Goal: Task Accomplishment & Management: Manage account settings

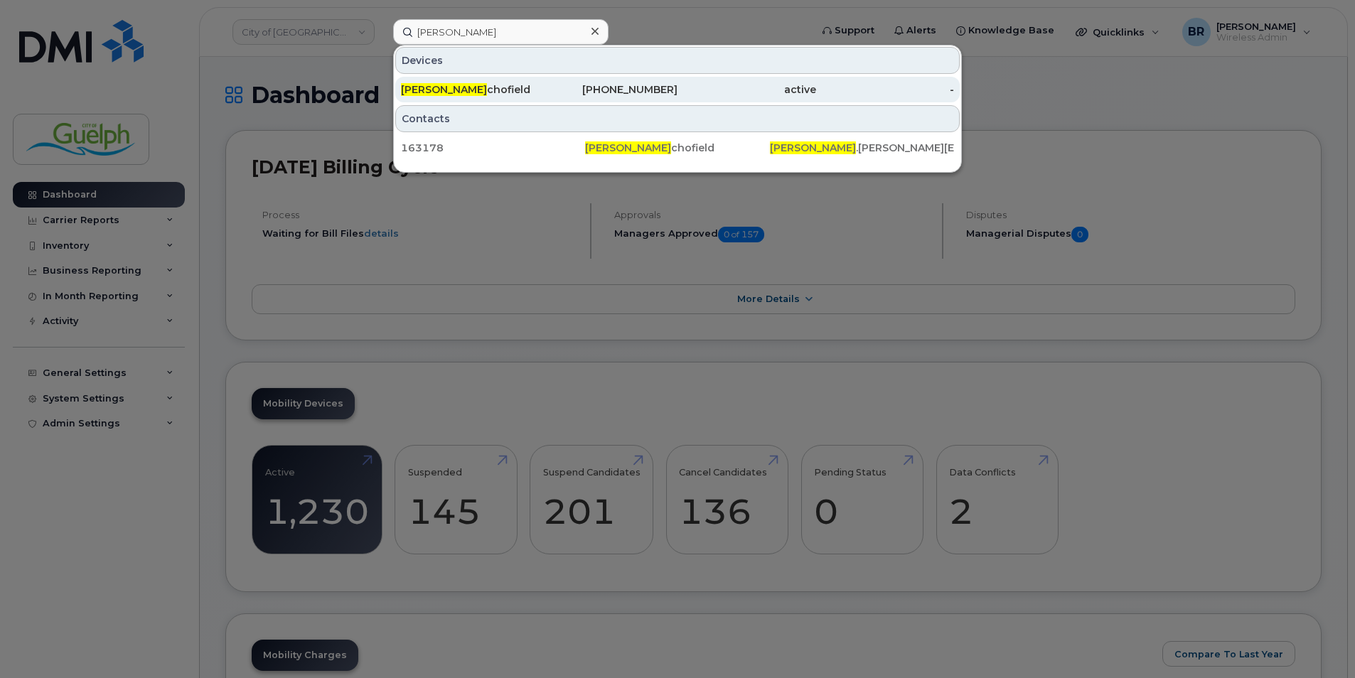
type input "shane s"
click at [475, 84] on div "Shane S chofield" at bounding box center [470, 89] width 139 height 14
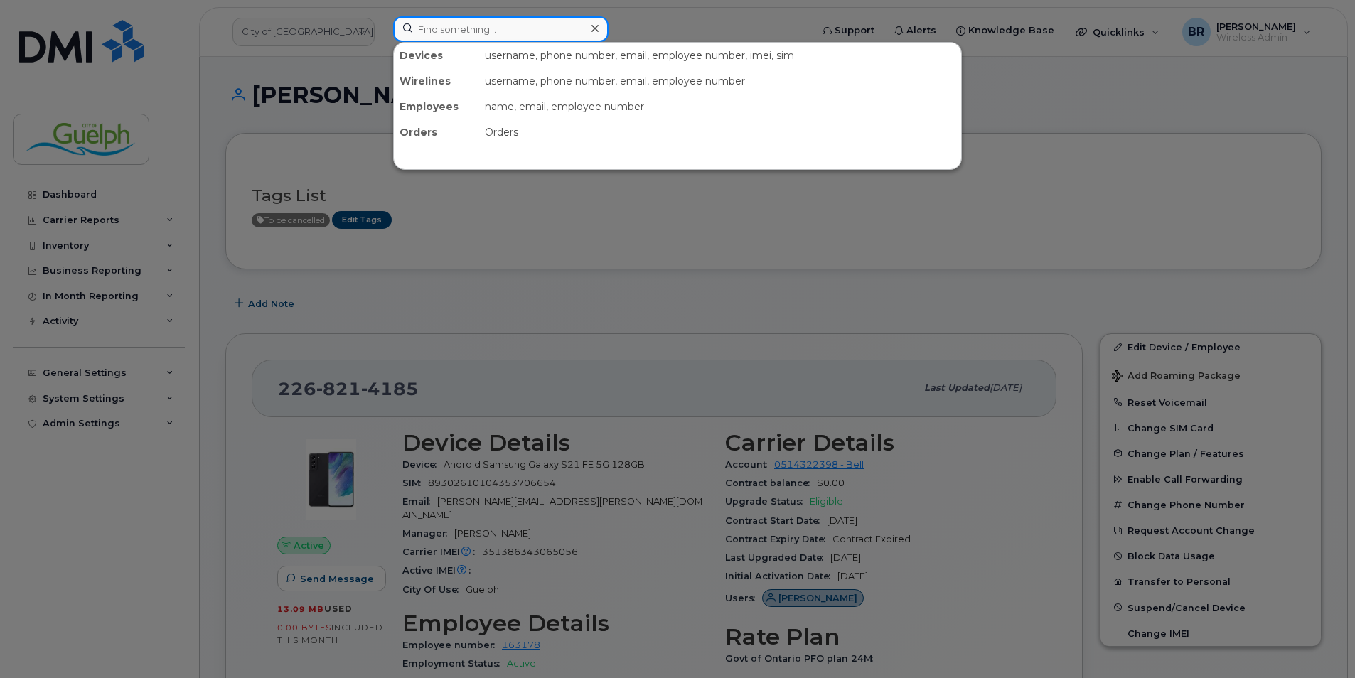
click at [404, 27] on input at bounding box center [500, 29] width 215 height 26
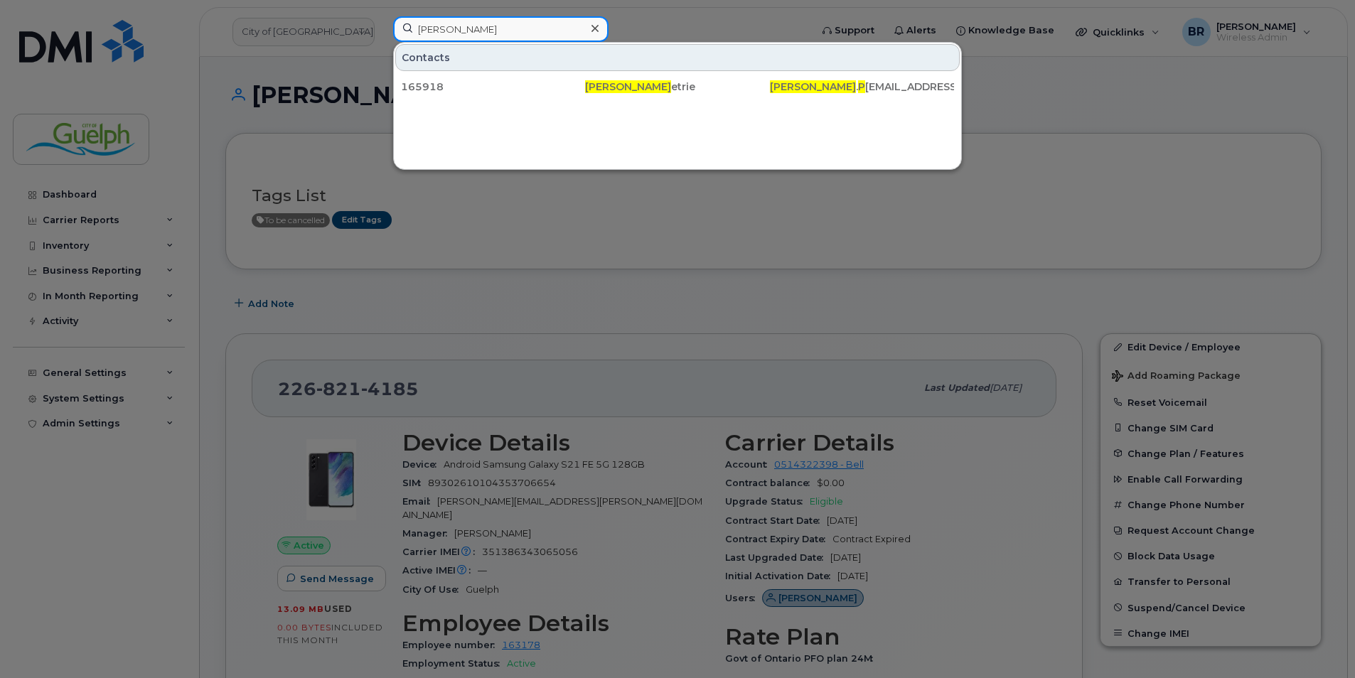
type input "shane p"
click at [114, 14] on div at bounding box center [677, 339] width 1355 height 678
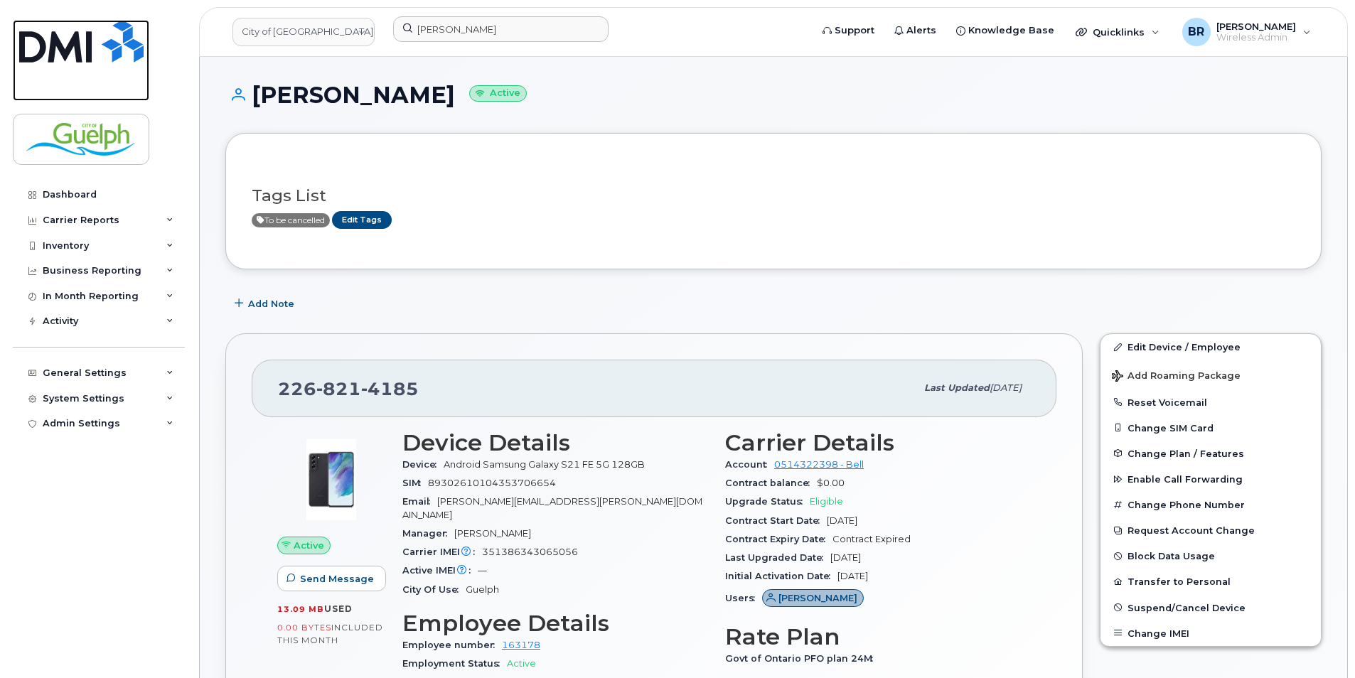
click at [112, 45] on img at bounding box center [81, 41] width 124 height 43
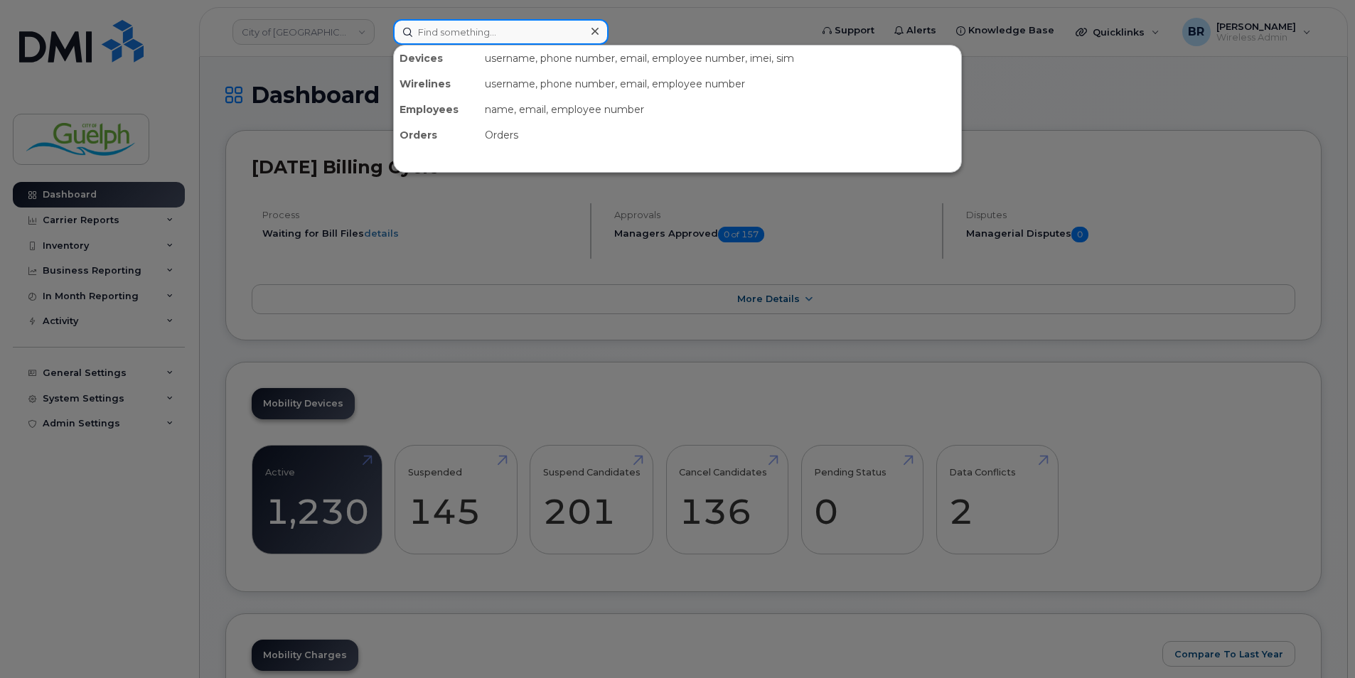
click at [451, 37] on input at bounding box center [500, 32] width 215 height 26
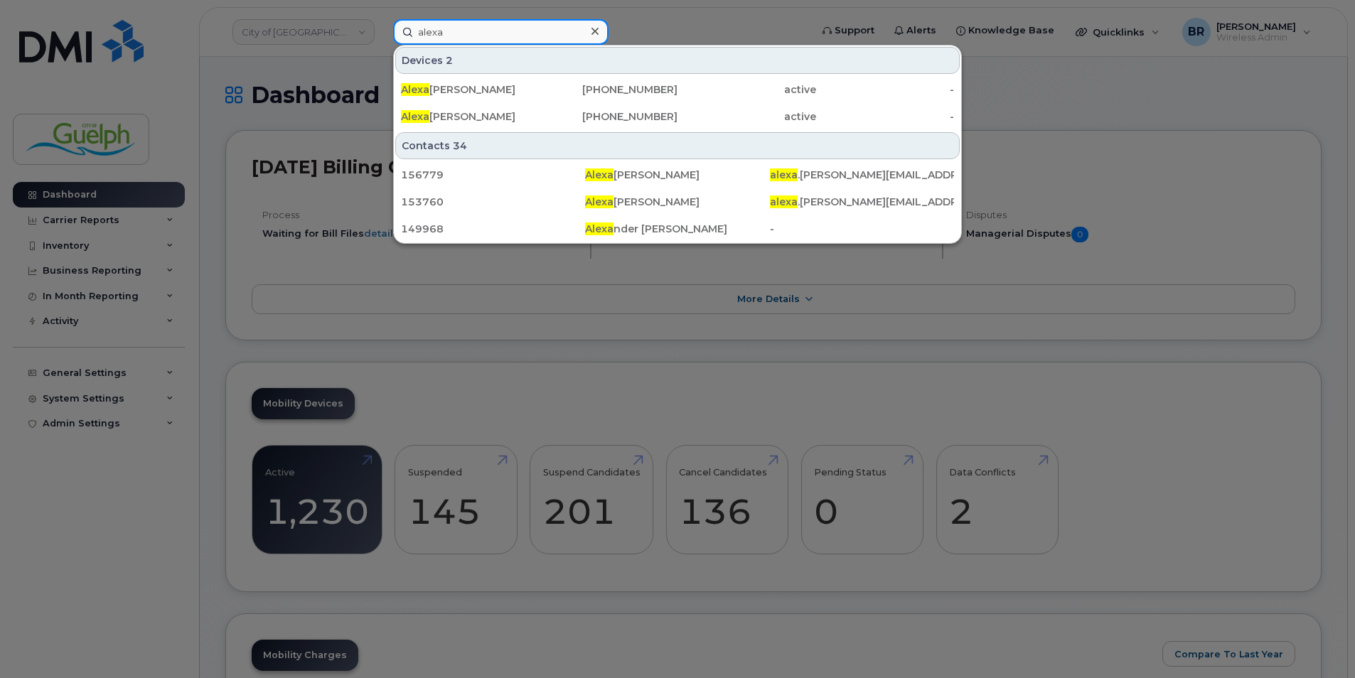
type input "alexa p"
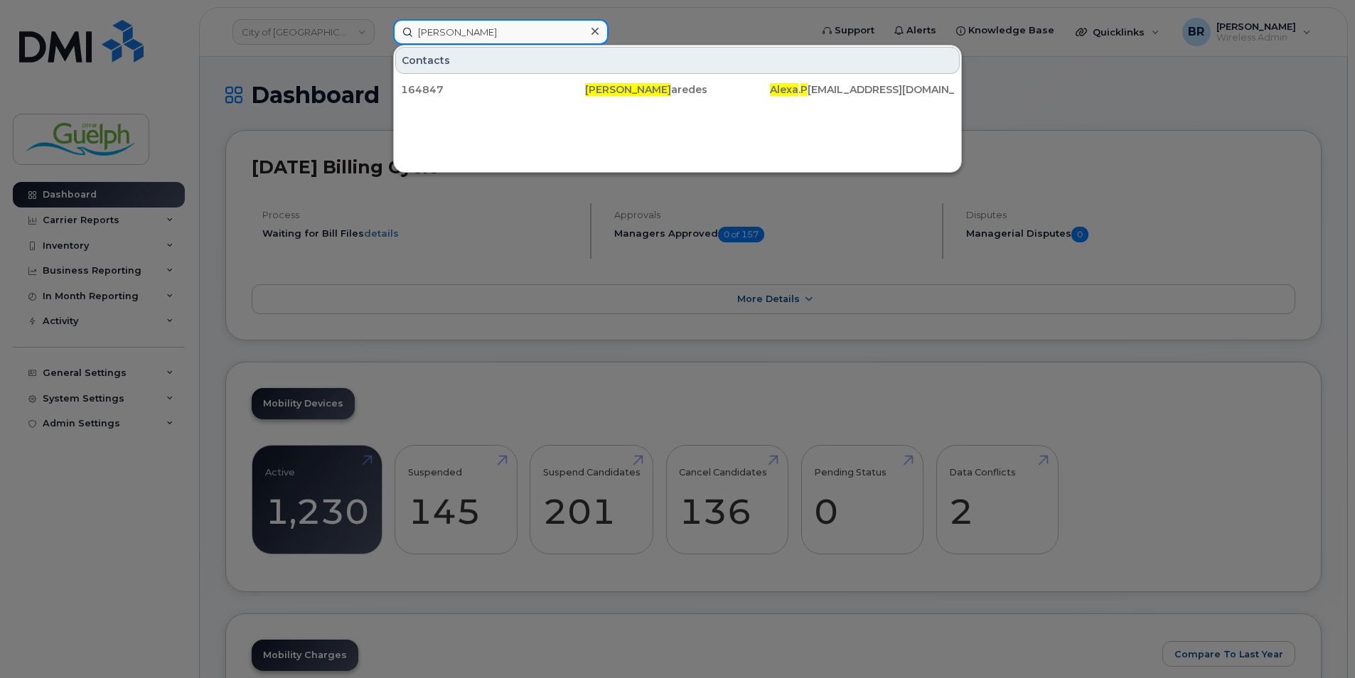
drag, startPoint x: 570, startPoint y: 38, endPoint x: 323, endPoint y: 5, distance: 249.0
click at [382, 19] on div "alexa p Contacts 164847 Alexa P aredes Alexa . P aredes@guelph.ca" at bounding box center [597, 32] width 431 height 26
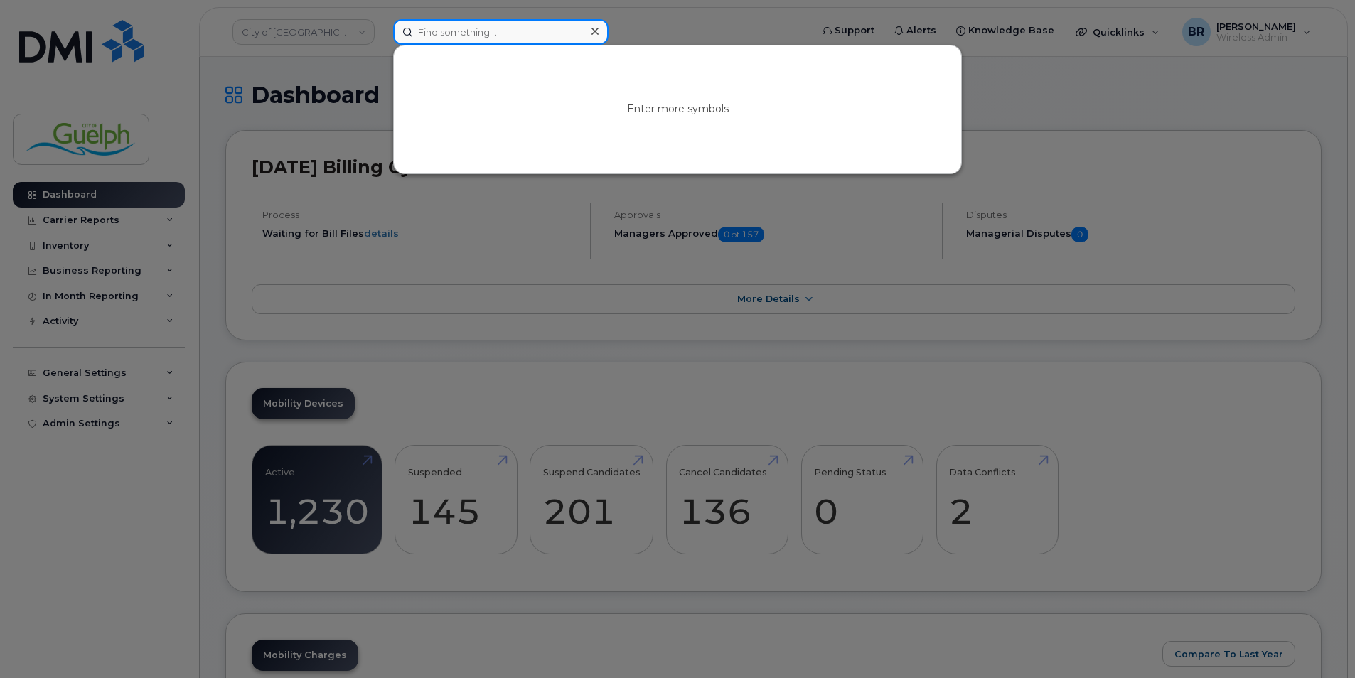
click at [523, 28] on input at bounding box center [500, 32] width 215 height 26
type input "daniel v"
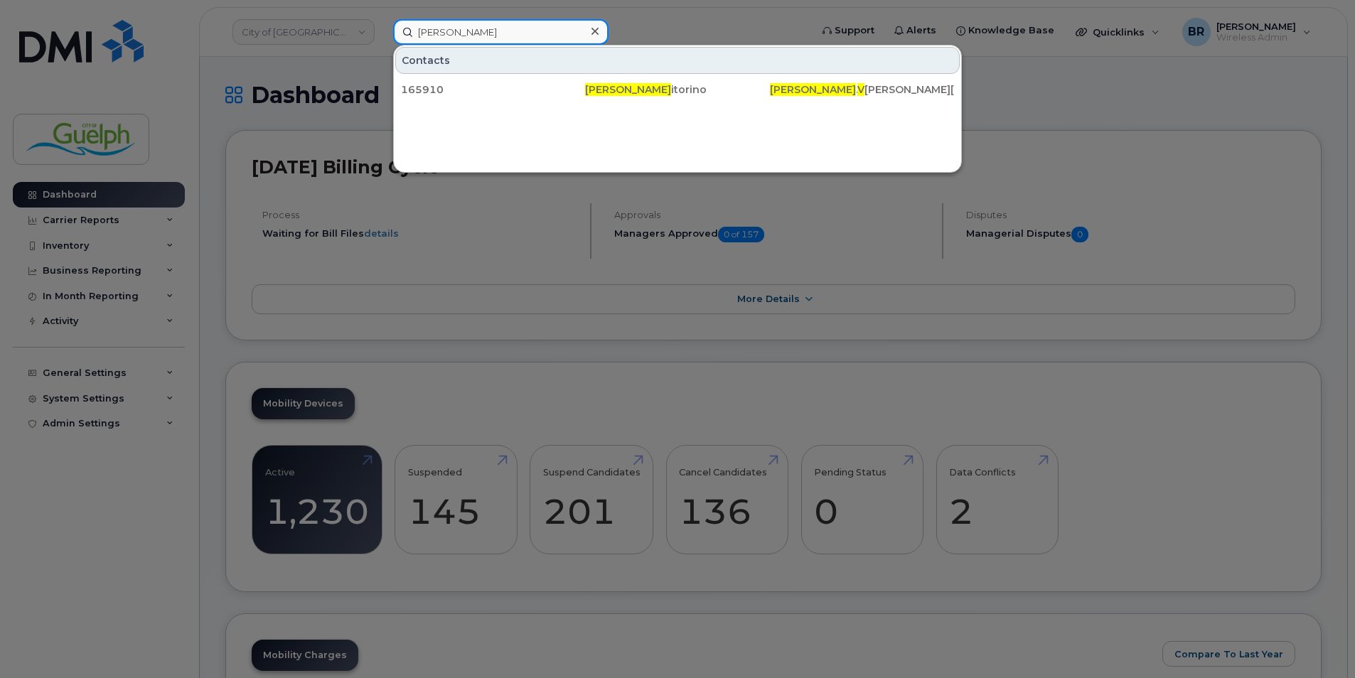
drag, startPoint x: 521, startPoint y: 28, endPoint x: 272, endPoint y: 3, distance: 250.9
click at [382, 19] on div "daniel v Contacts 165910 Daniel V itorino Daniel . V itorino@guelph.ca" at bounding box center [597, 32] width 431 height 26
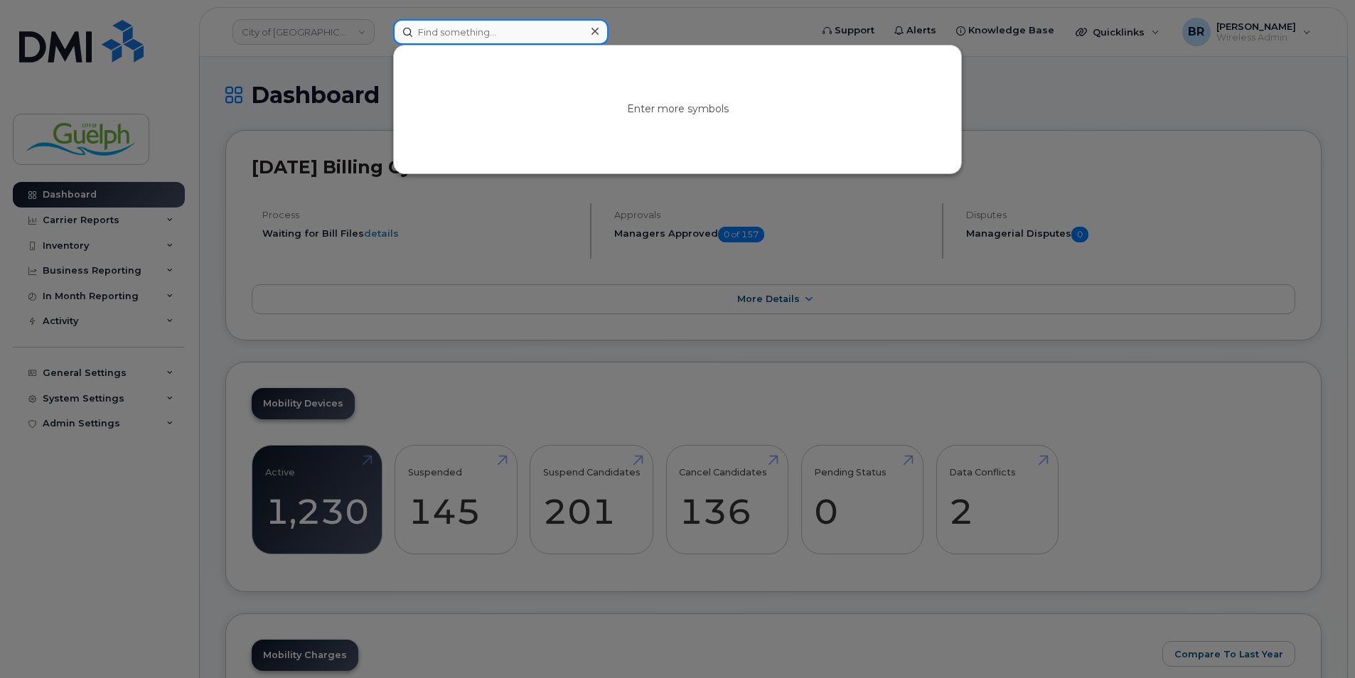
paste input "daniel v"
type input "daniel v"
click at [597, 33] on icon at bounding box center [595, 31] width 7 height 7
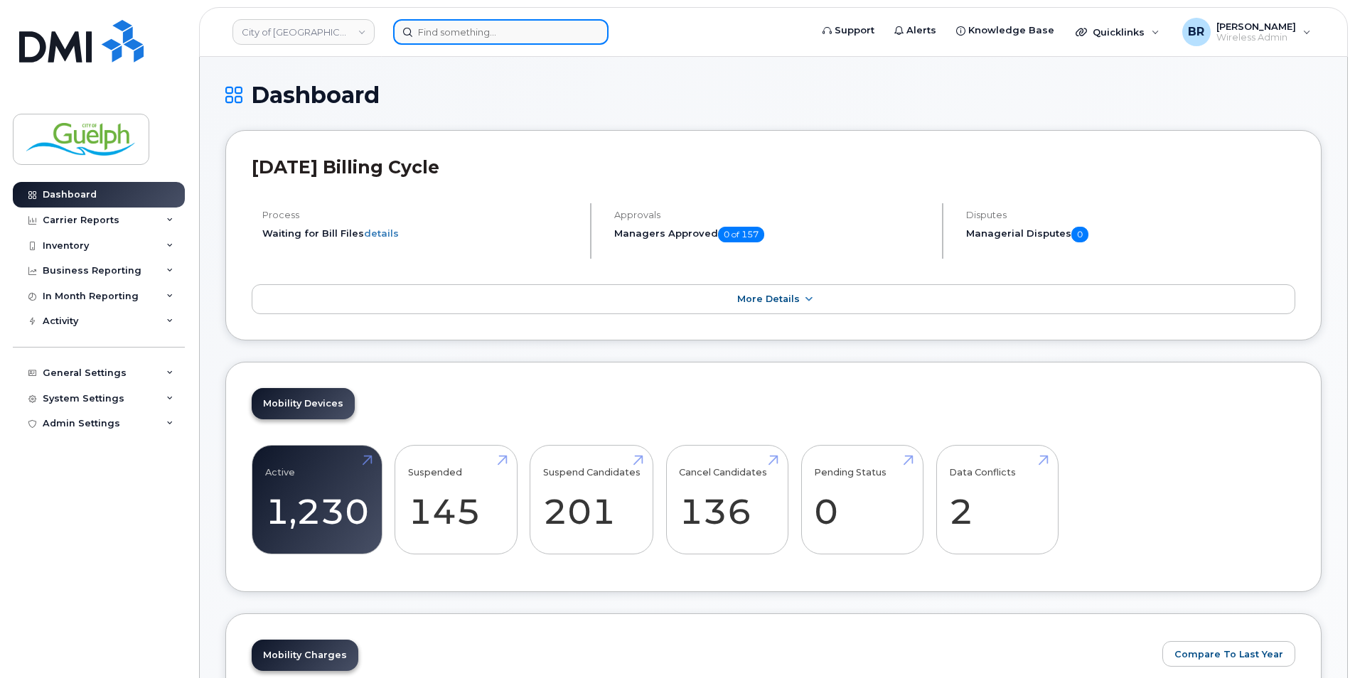
click at [454, 31] on input at bounding box center [500, 32] width 215 height 26
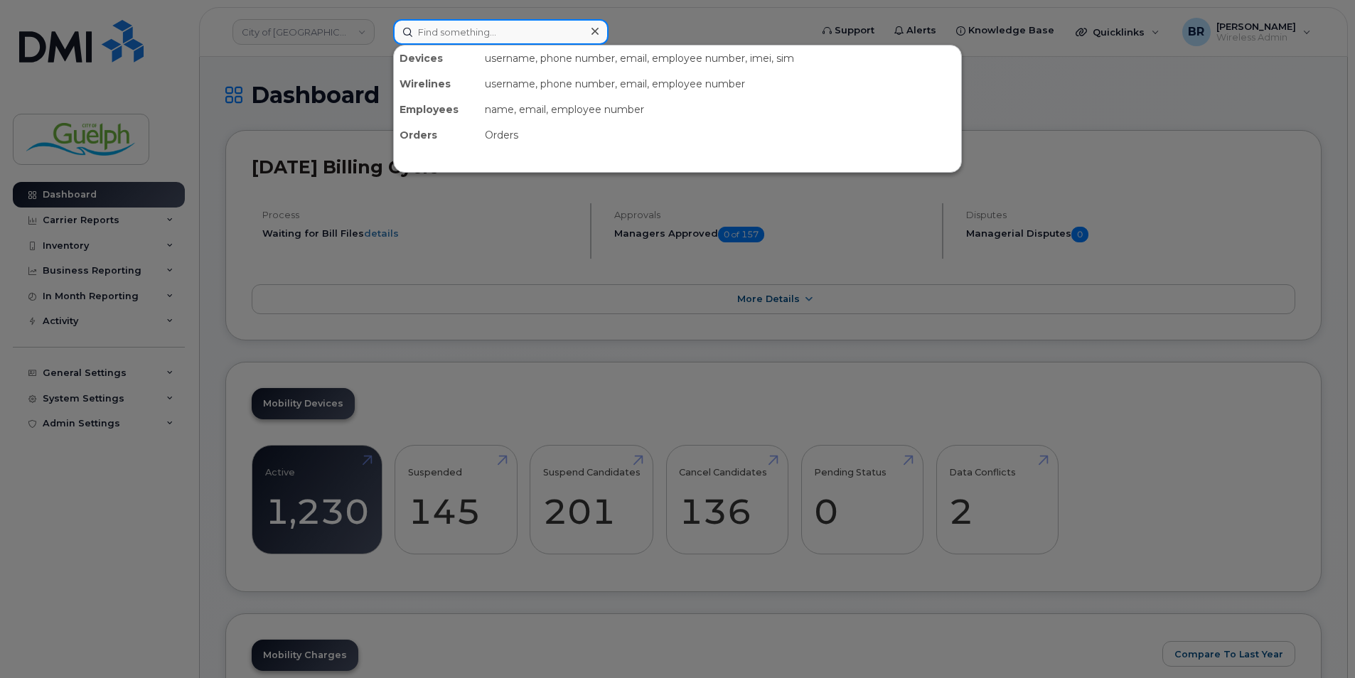
click at [472, 33] on input at bounding box center [500, 32] width 215 height 26
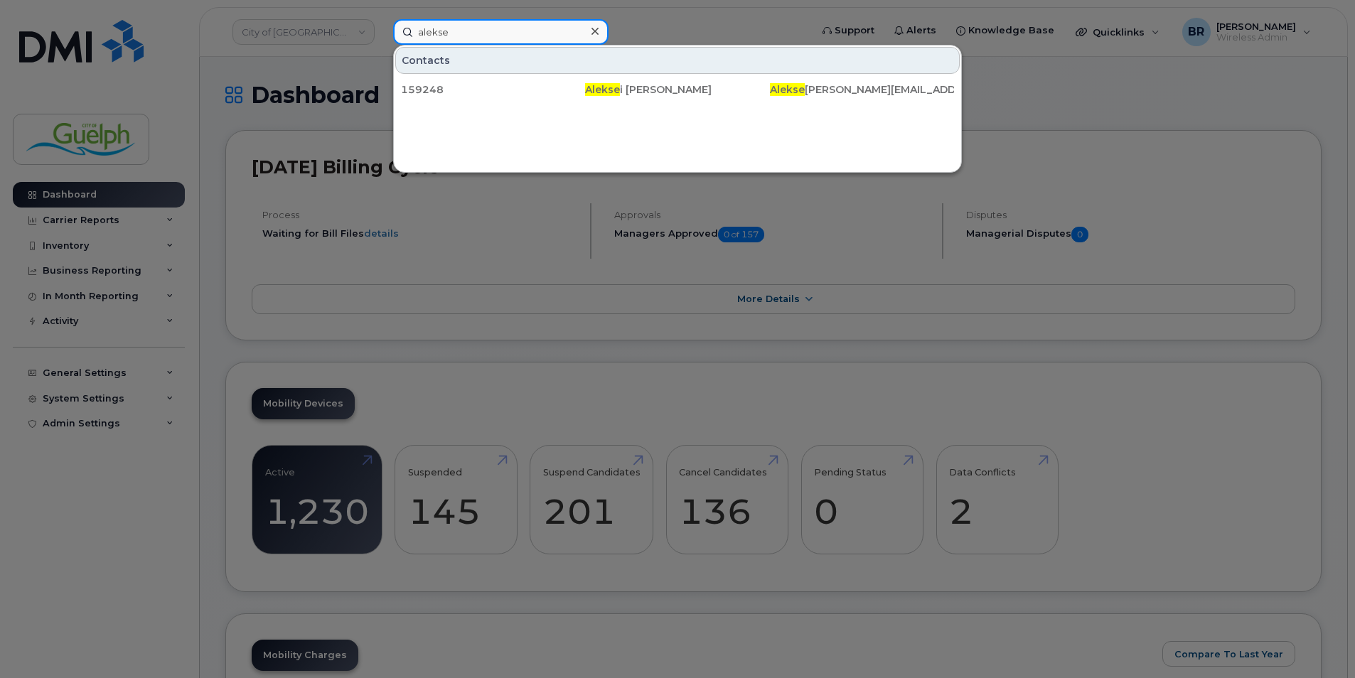
type input "aleksei"
drag, startPoint x: 474, startPoint y: 33, endPoint x: 358, endPoint y: 23, distance: 116.3
click at [382, 23] on div "aleksei Contacts 159248 Aleksei Bushey Aleksei .Bushey@guelph.ca" at bounding box center [597, 32] width 431 height 26
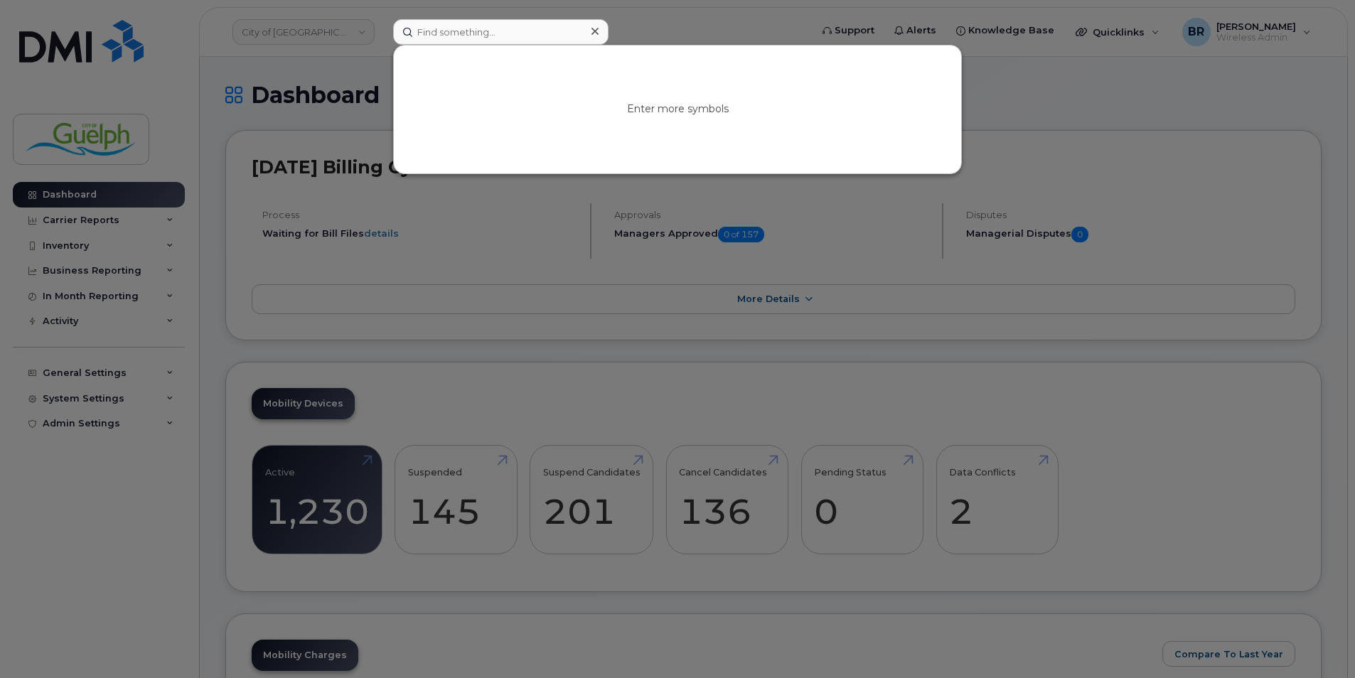
click at [597, 34] on icon at bounding box center [595, 31] width 7 height 11
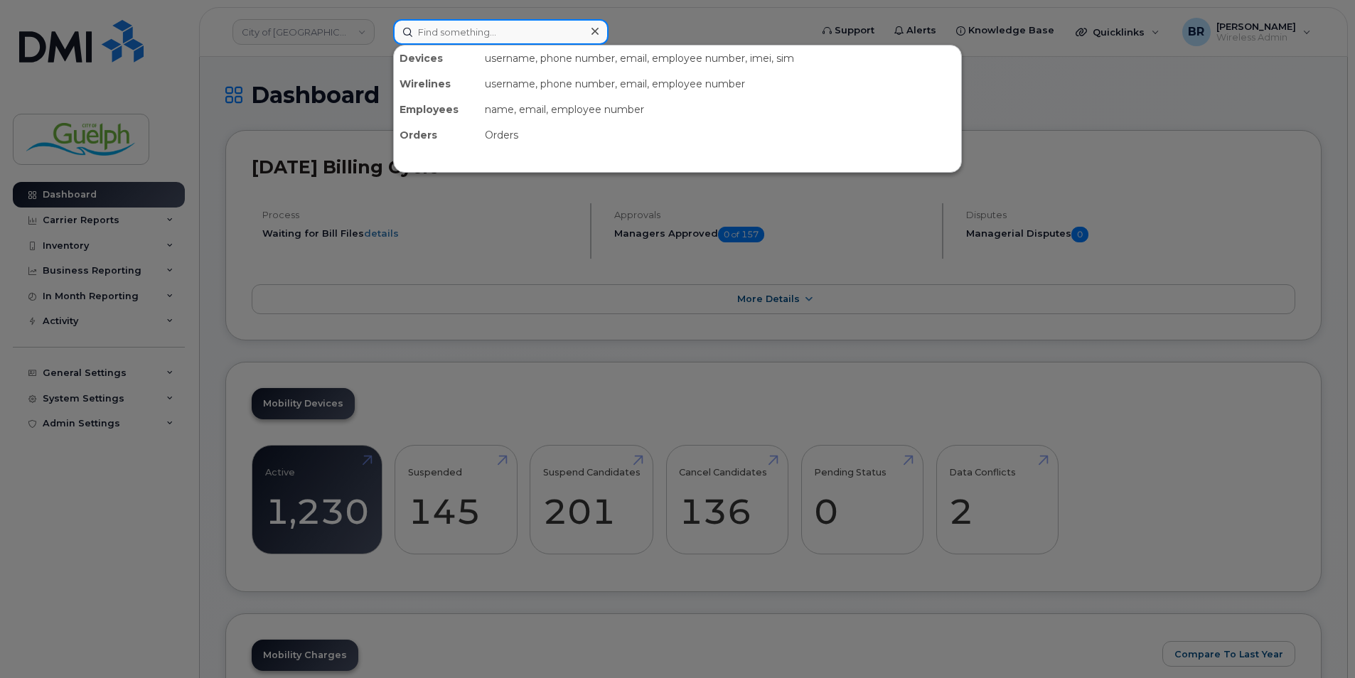
click at [452, 33] on input at bounding box center [500, 32] width 215 height 26
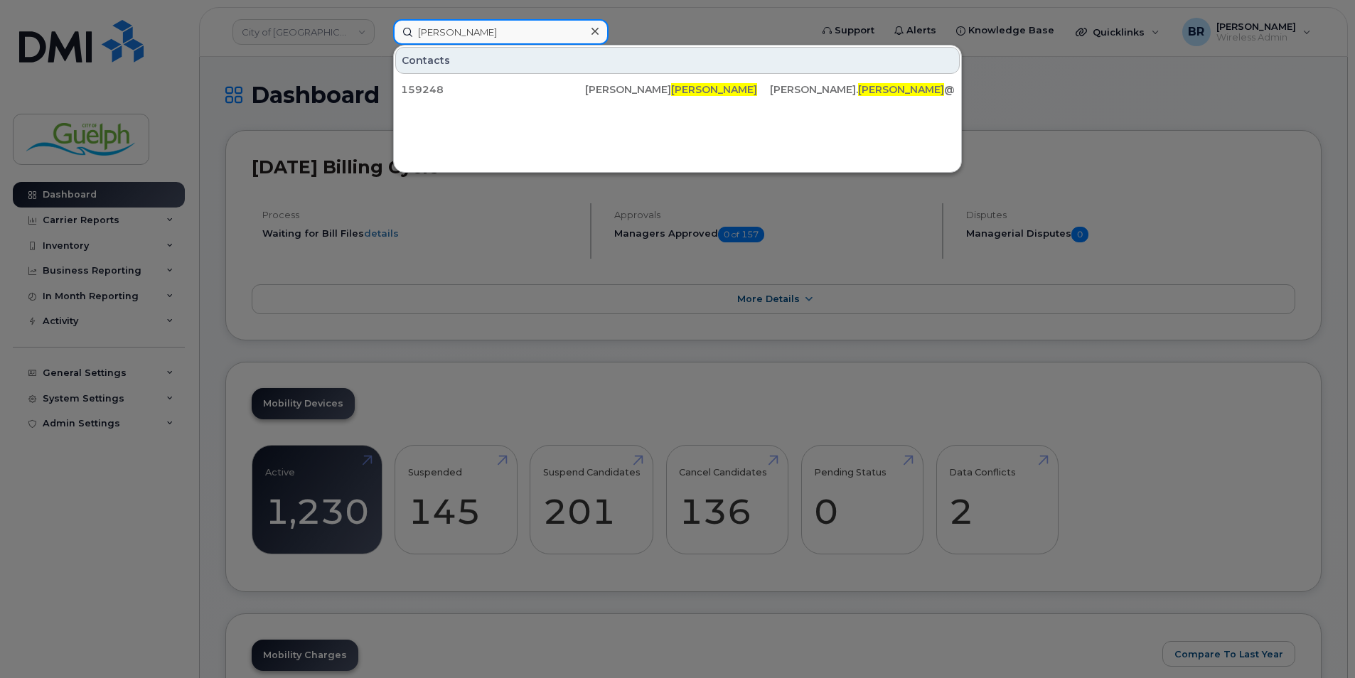
type input "bushey"
click at [597, 28] on icon at bounding box center [595, 31] width 7 height 7
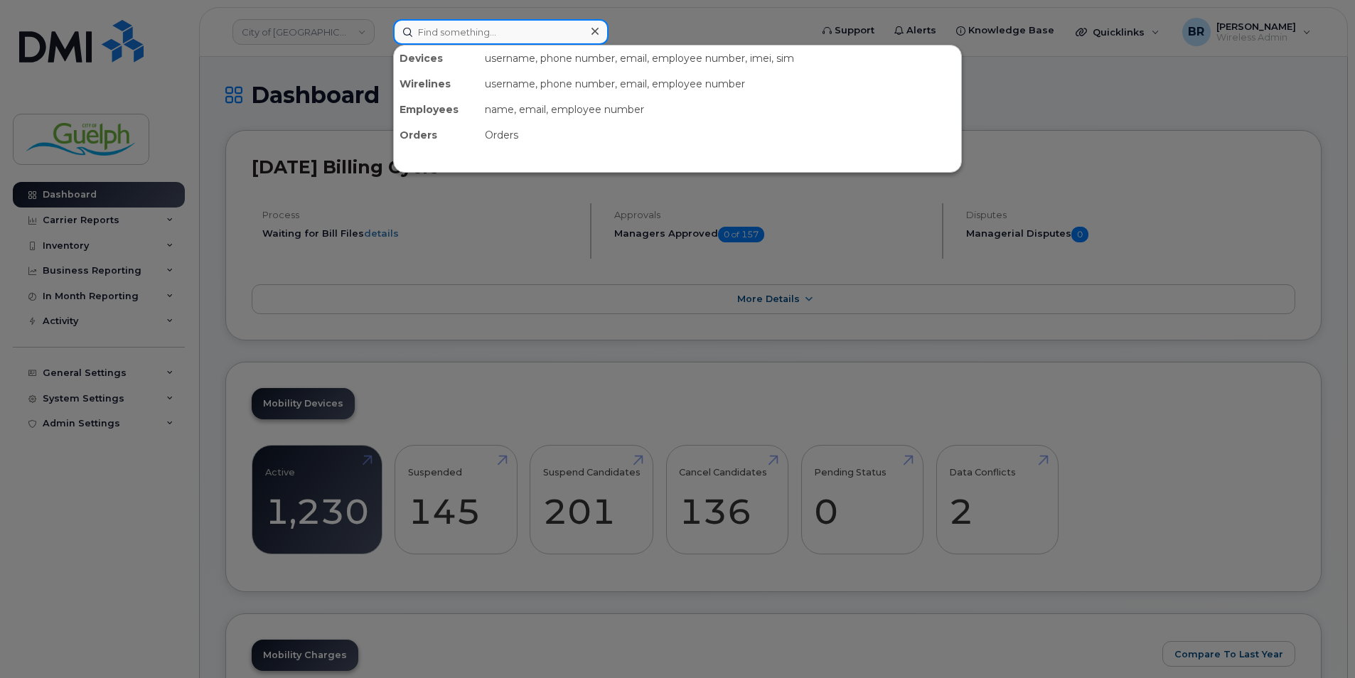
click at [469, 28] on input at bounding box center [500, 32] width 215 height 26
paste input "2268213879"
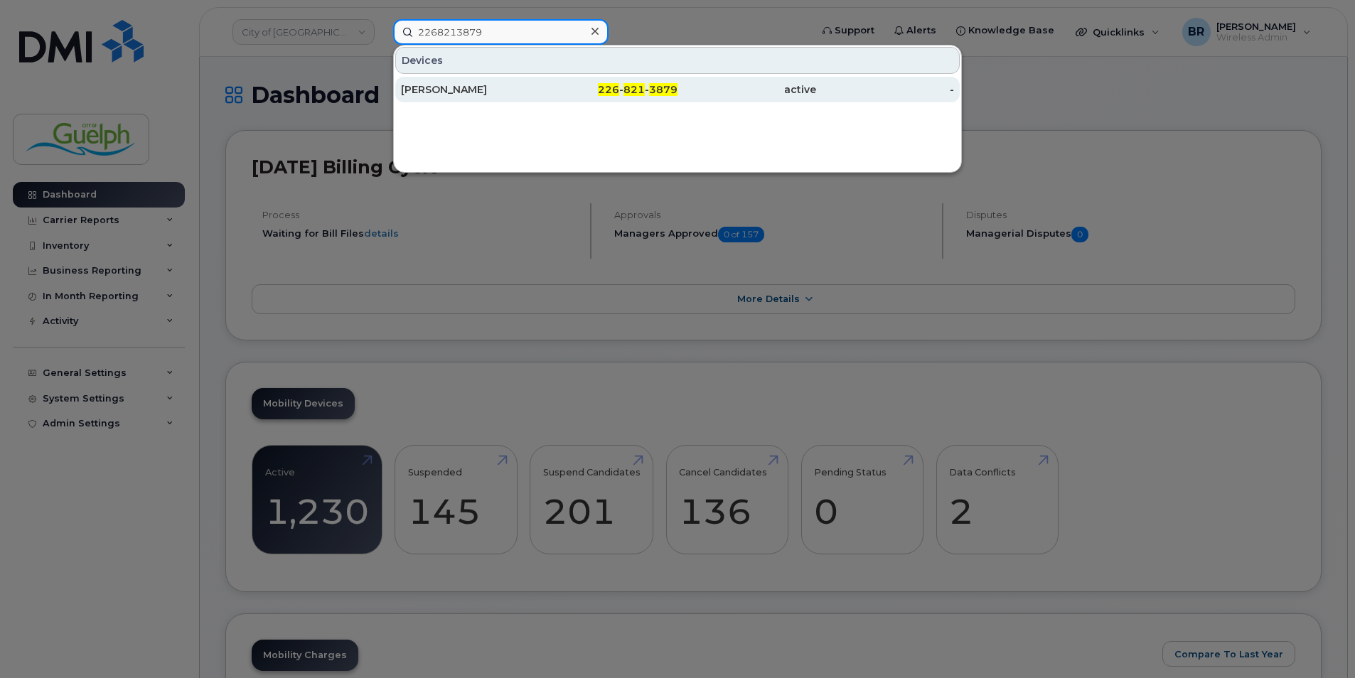
type input "2268213879"
click at [540, 101] on div "Adeline Ishimwe" at bounding box center [609, 90] width 139 height 26
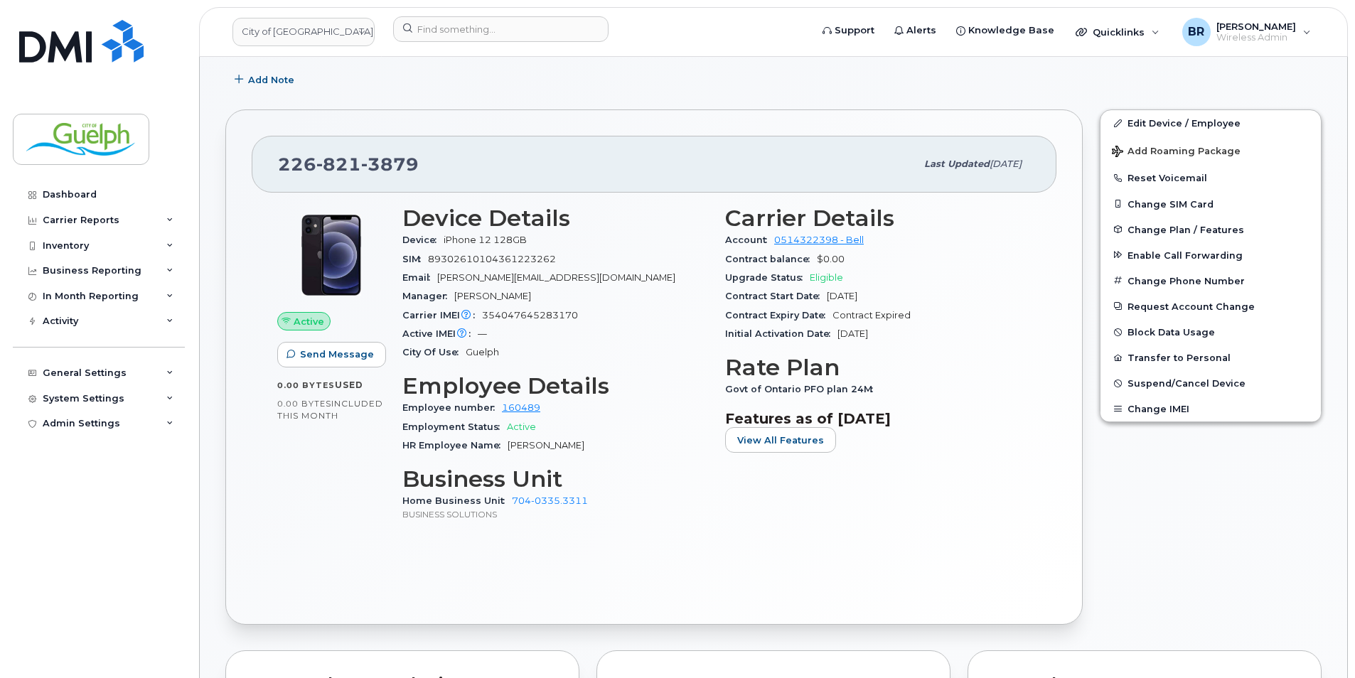
scroll to position [213, 0]
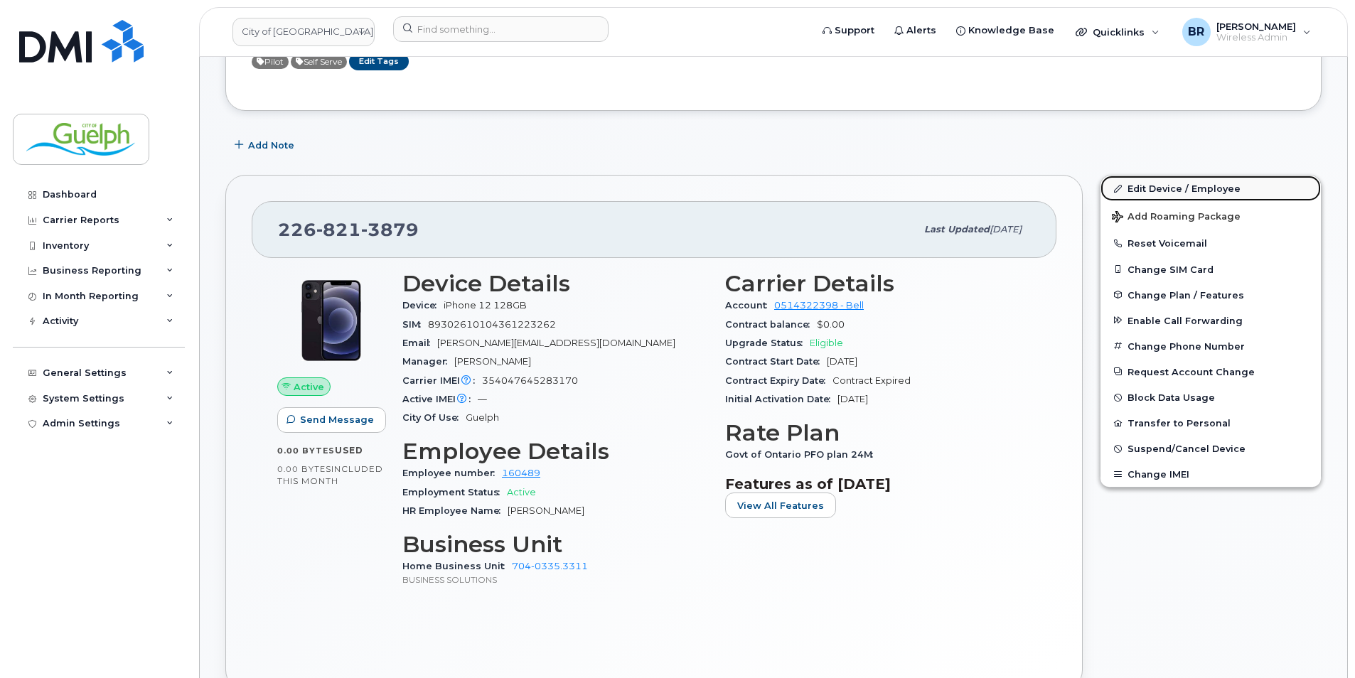
click at [1163, 190] on link "Edit Device / Employee" at bounding box center [1211, 189] width 220 height 26
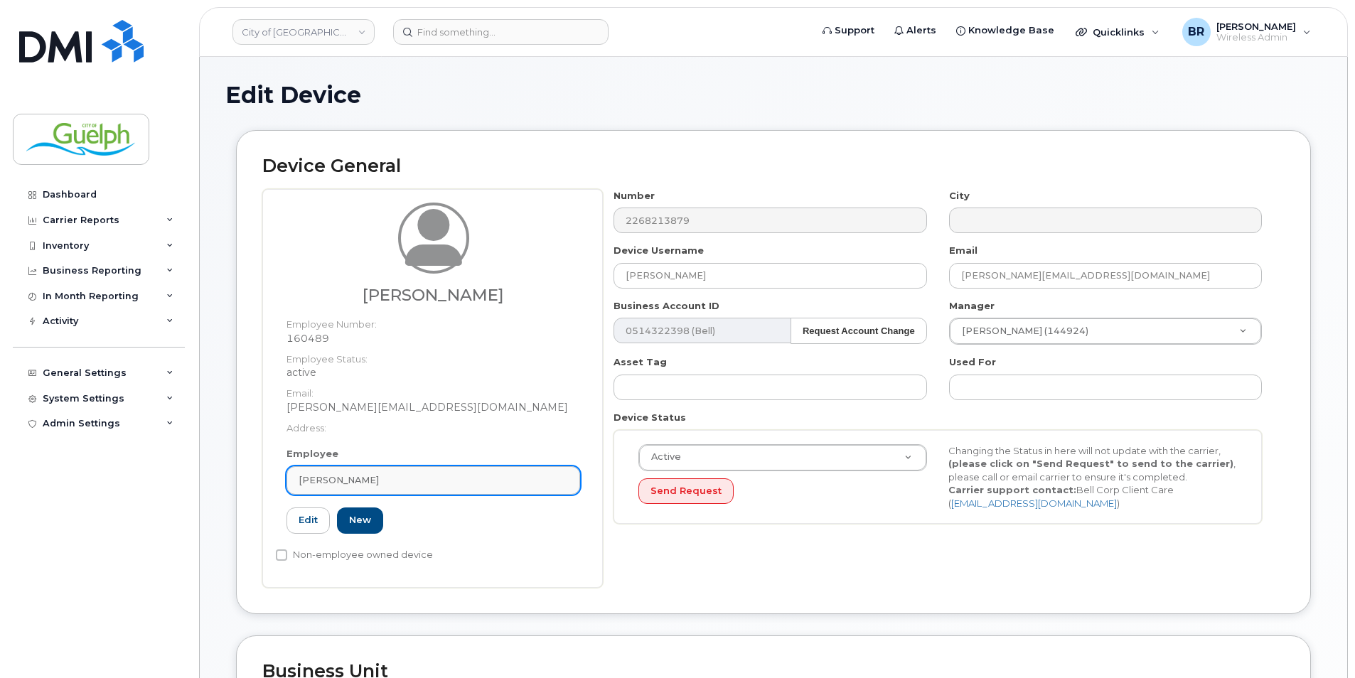
click at [434, 477] on div "Adeline Ishimwe" at bounding box center [434, 481] width 270 height 14
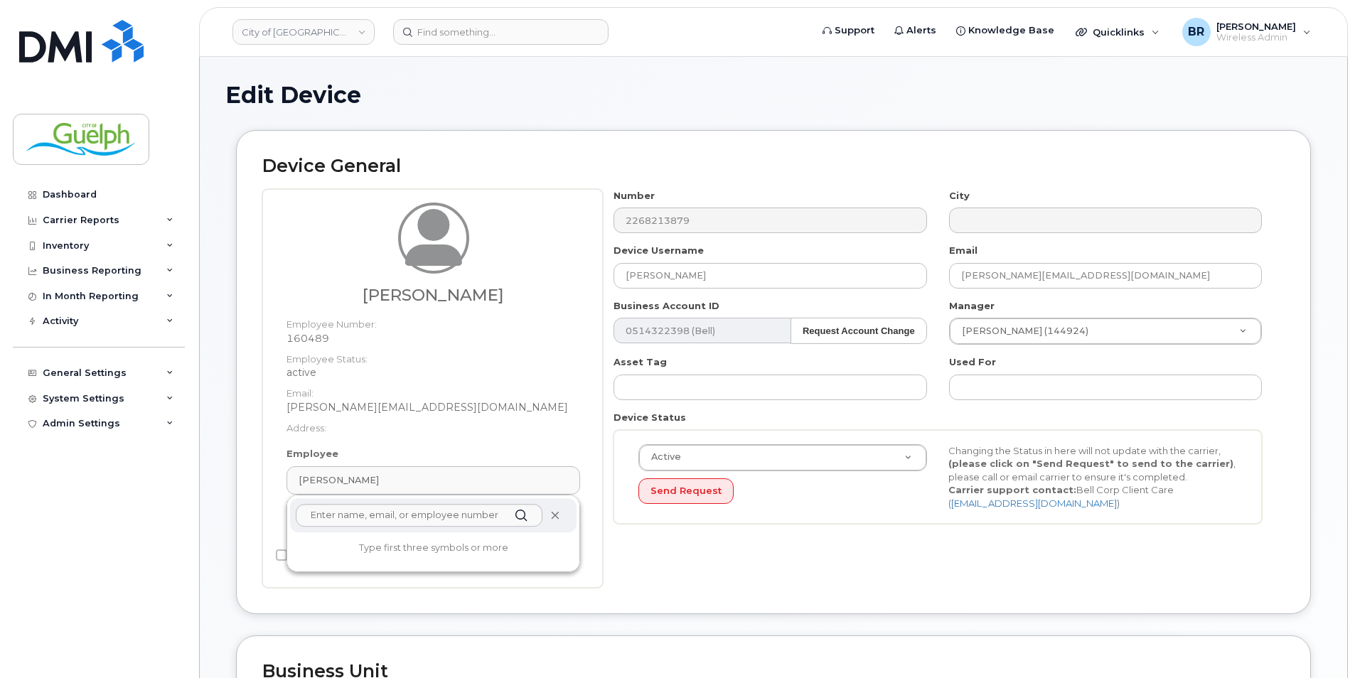
click at [558, 516] on icon at bounding box center [554, 515] width 9 height 9
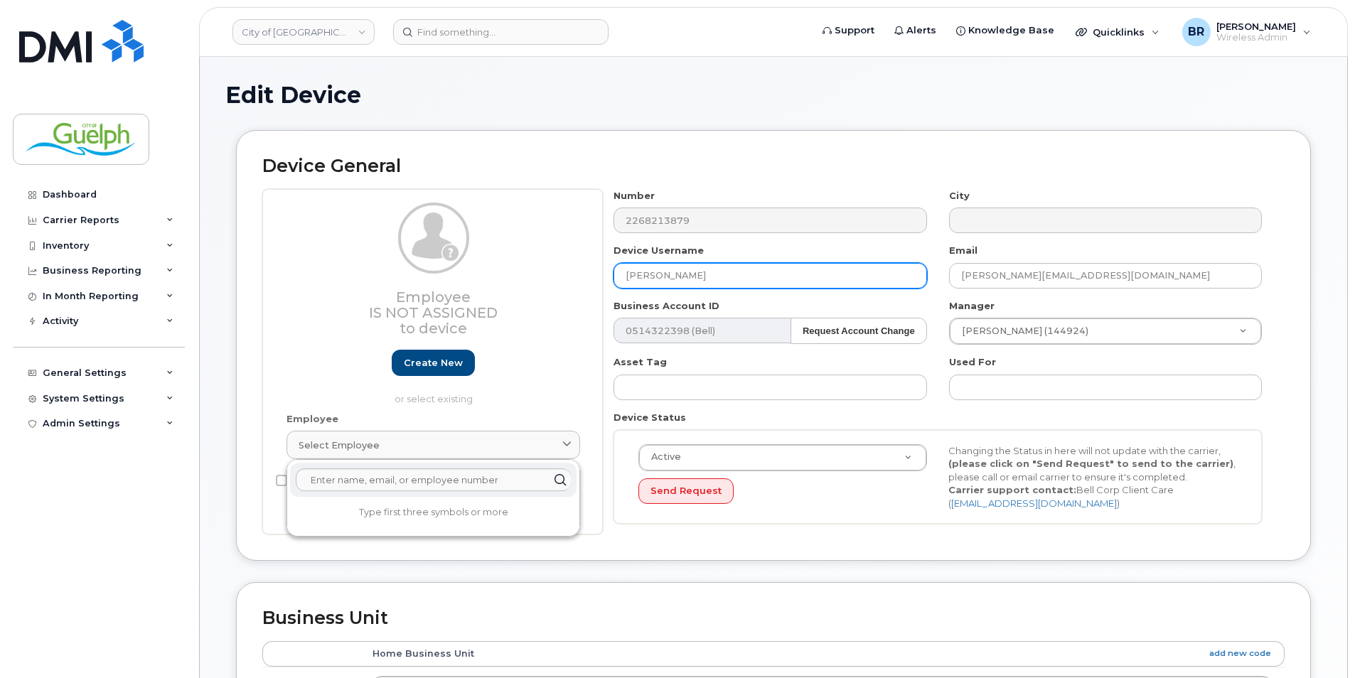
drag, startPoint x: 658, startPoint y: 275, endPoint x: 617, endPoint y: 277, distance: 42.0
click at [617, 277] on input "Adeline Ishimwe" at bounding box center [770, 276] width 313 height 26
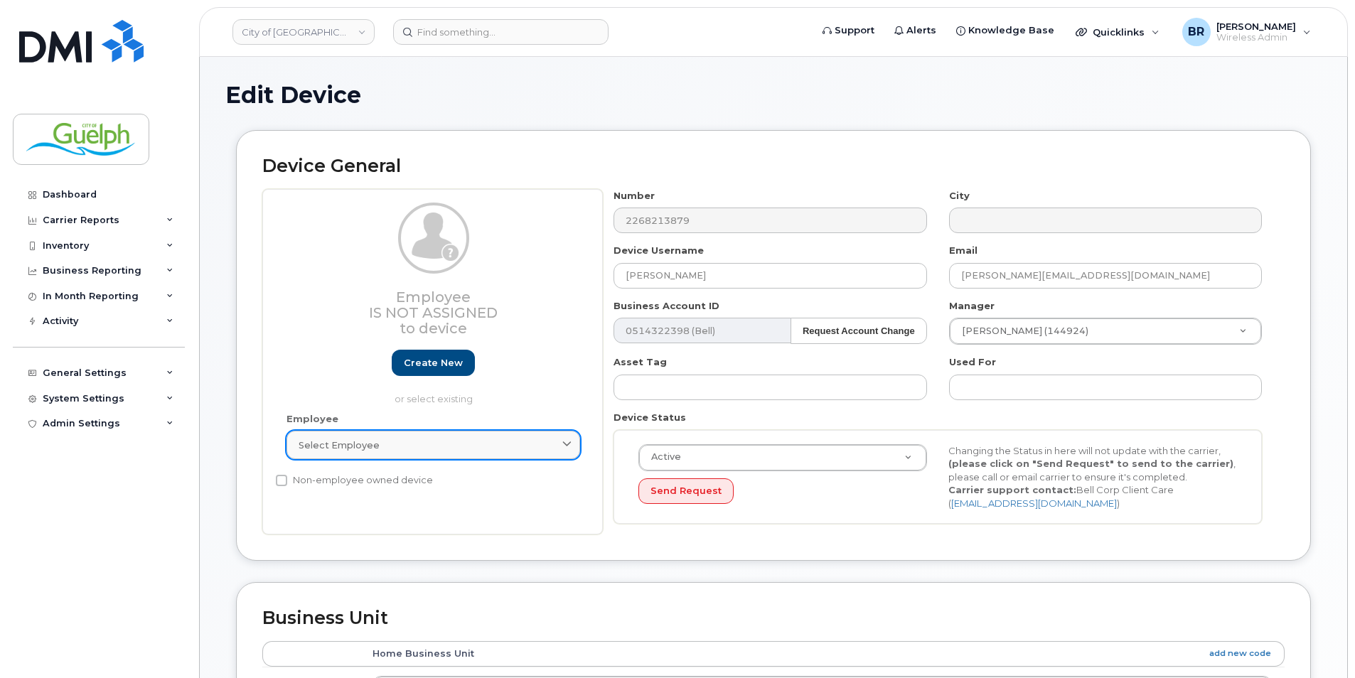
click at [355, 455] on link "Select employee" at bounding box center [434, 445] width 294 height 28
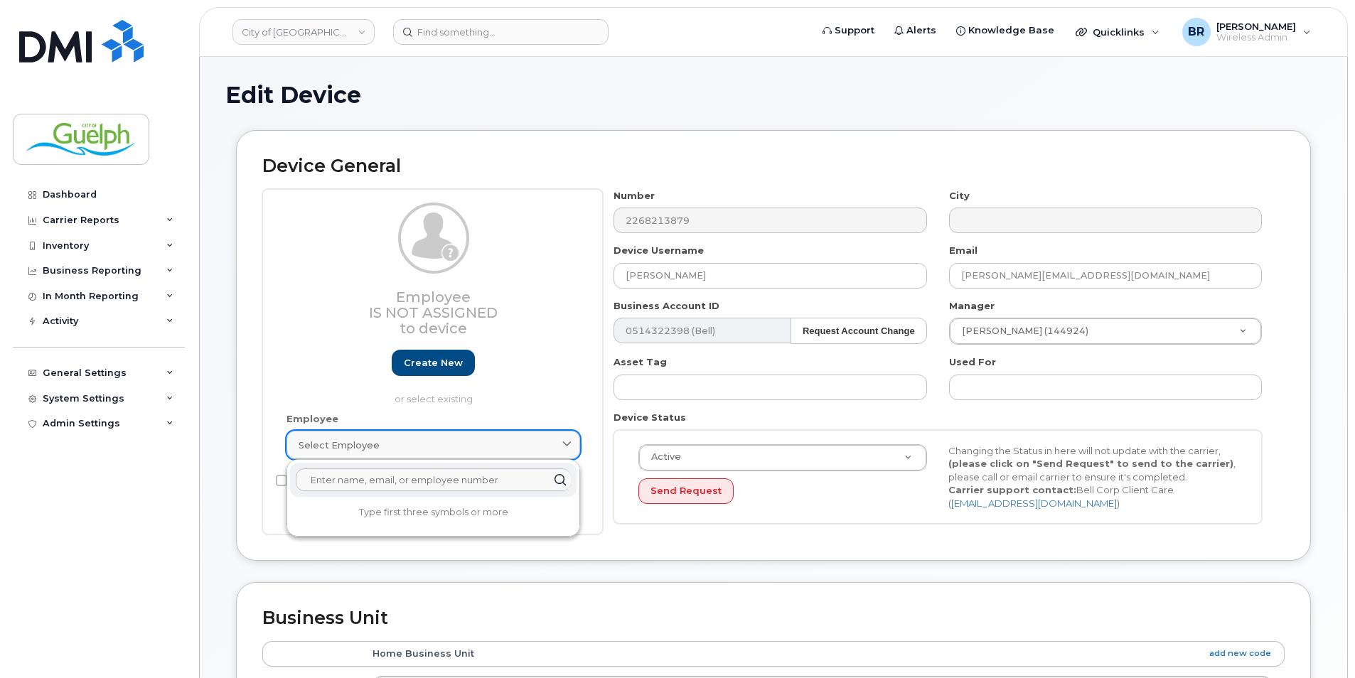
paste input "Adeline"
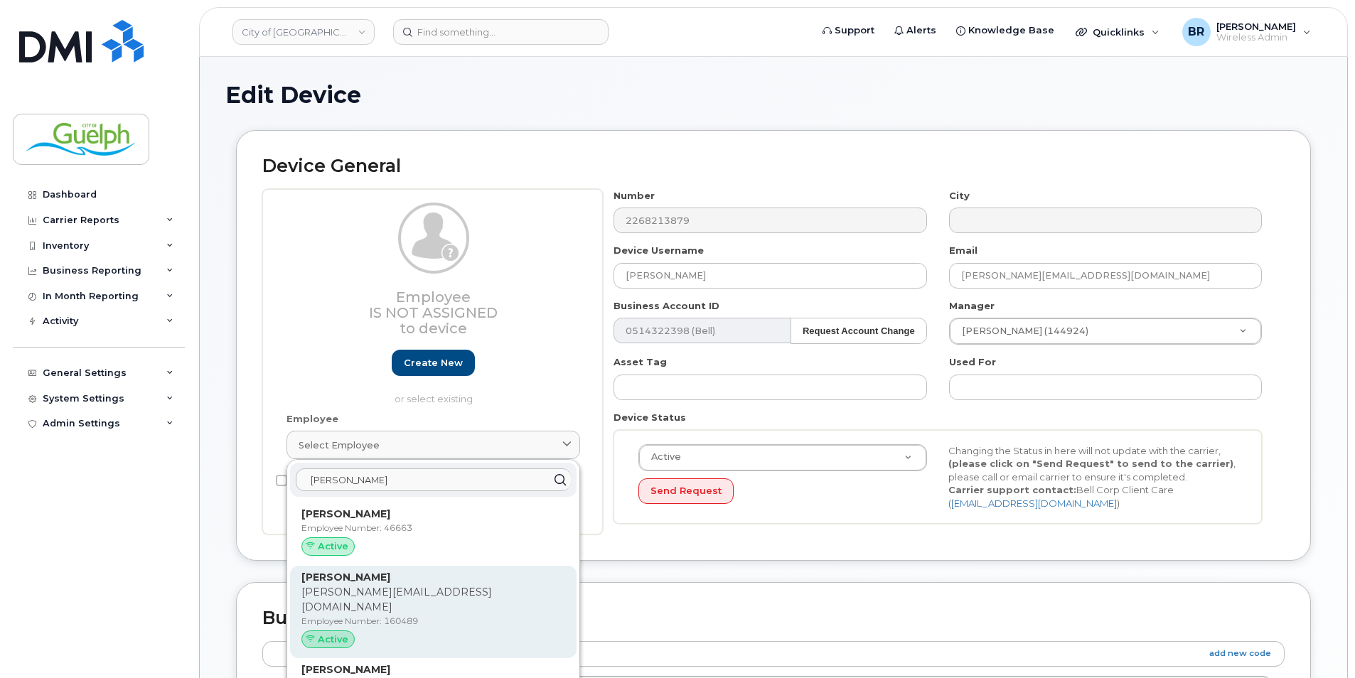
type input "Adeline"
click at [466, 585] on div "Adeline Ishimwe Adeline.Ishimwe@guelph.ca Employee Number: 160489 Active" at bounding box center [434, 612] width 264 height 85
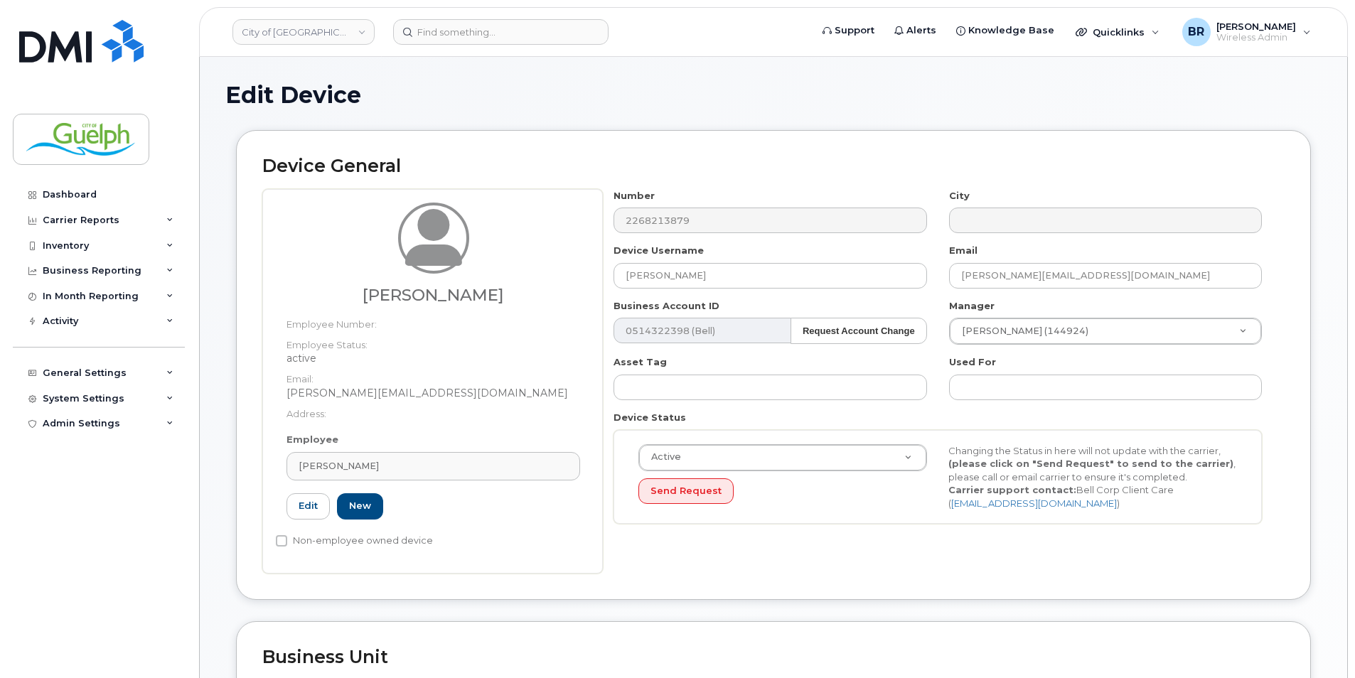
type input "160489"
type input "adeline.ishimwe@guelph.ca"
type input "612926"
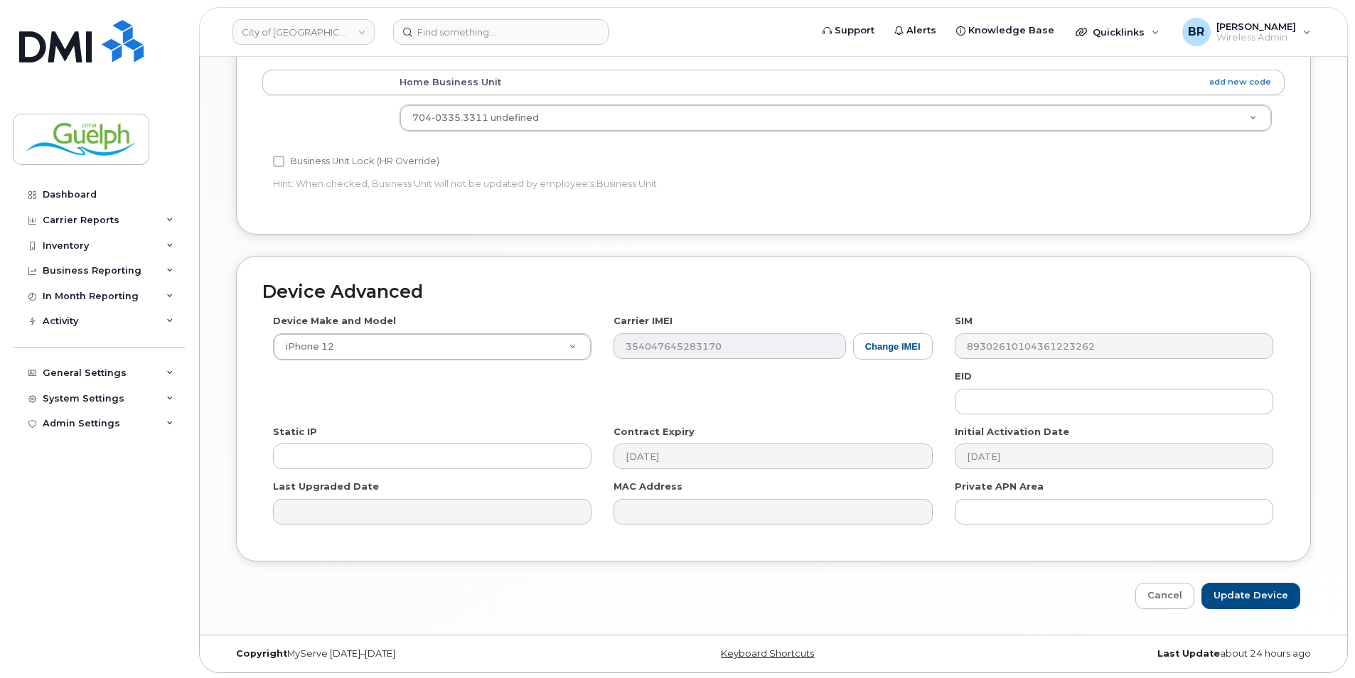
scroll to position [612, 0]
click at [1252, 597] on input "Update Device" at bounding box center [1251, 594] width 99 height 26
type input "Saving..."
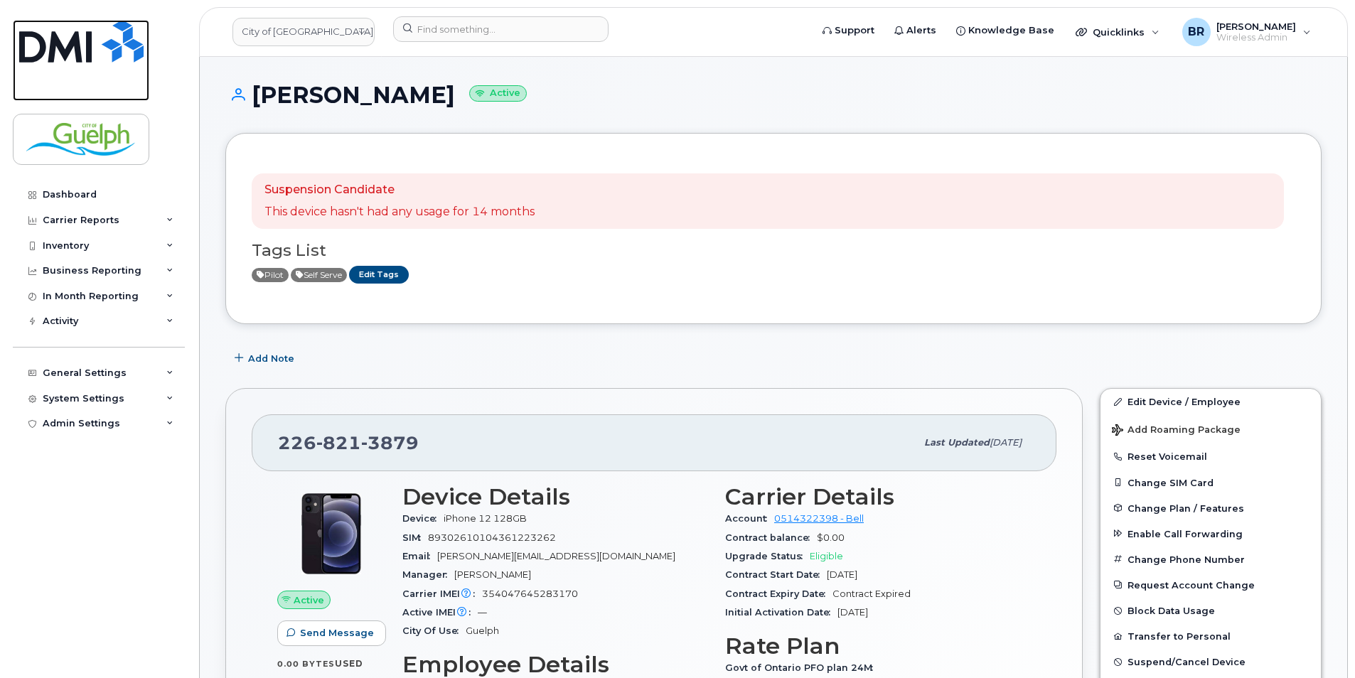
click at [67, 53] on img at bounding box center [81, 41] width 124 height 43
